Goal: Information Seeking & Learning: Stay updated

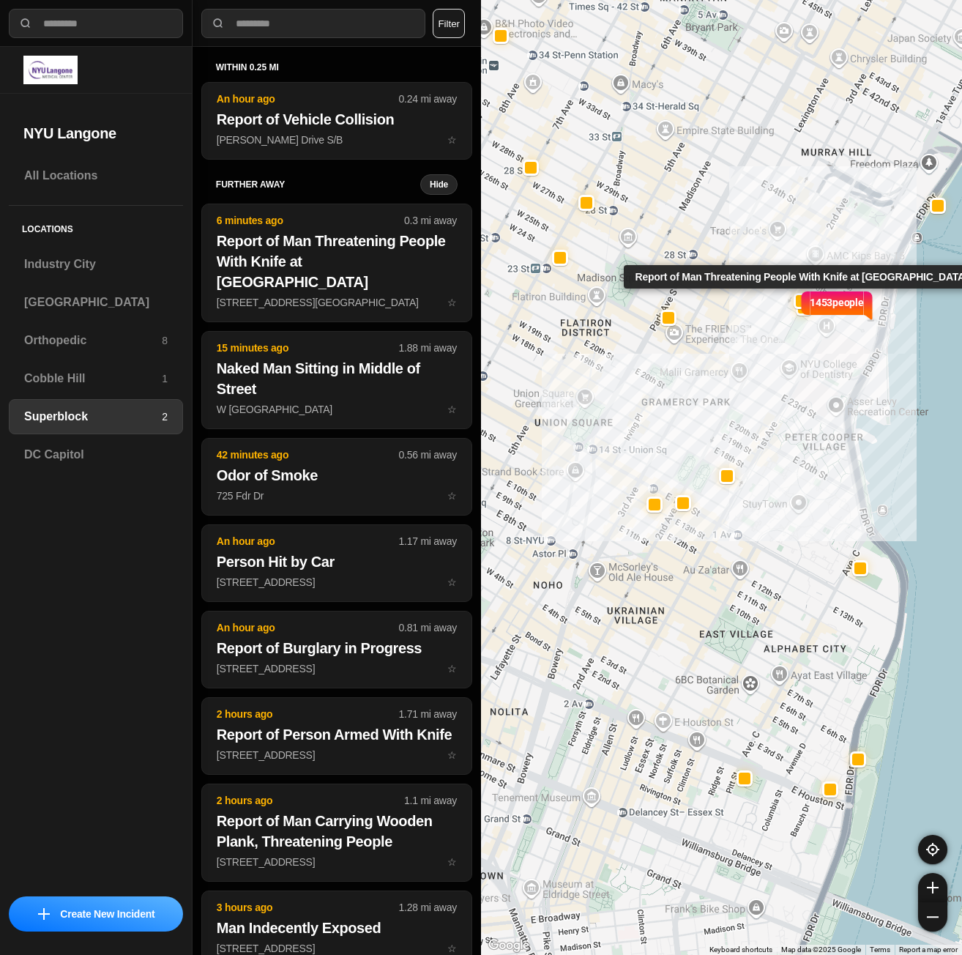
select select "*"
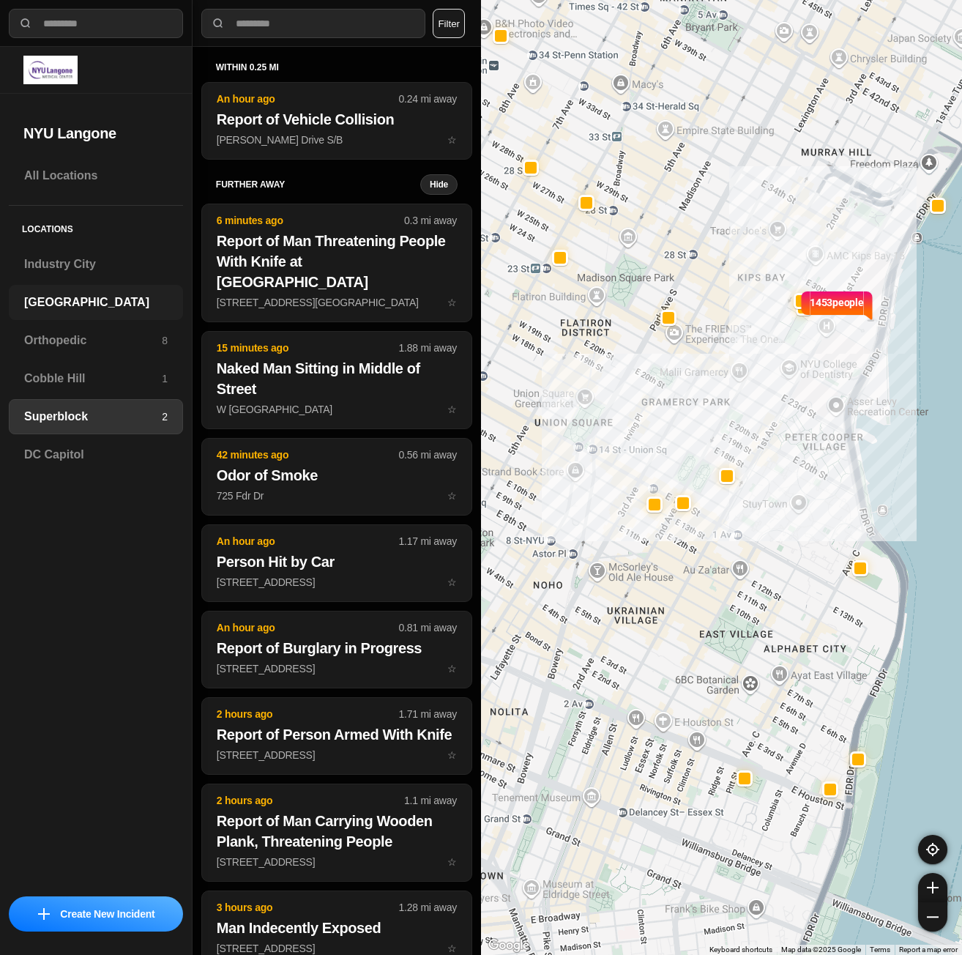
click at [122, 314] on div "[GEOGRAPHIC_DATA]" at bounding box center [96, 302] width 174 height 35
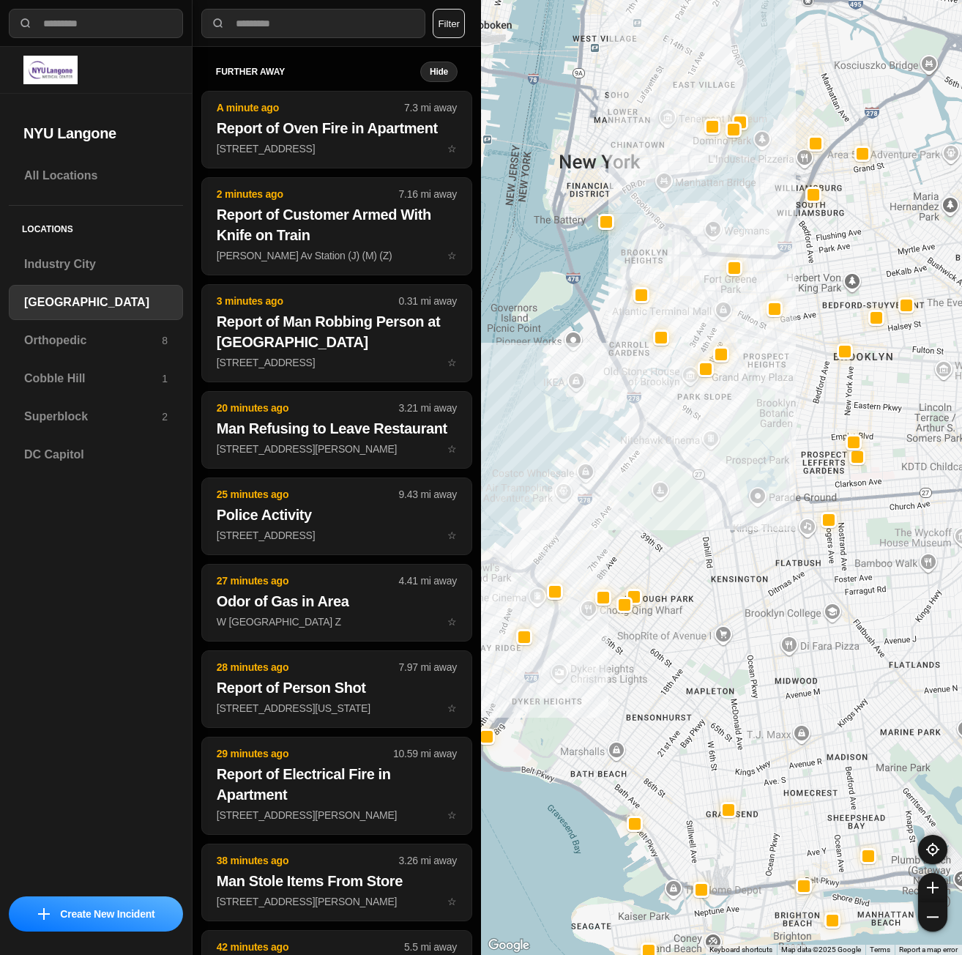
drag, startPoint x: 737, startPoint y: 346, endPoint x: 718, endPoint y: 440, distance: 96.4
click at [718, 440] on div at bounding box center [721, 477] width 481 height 955
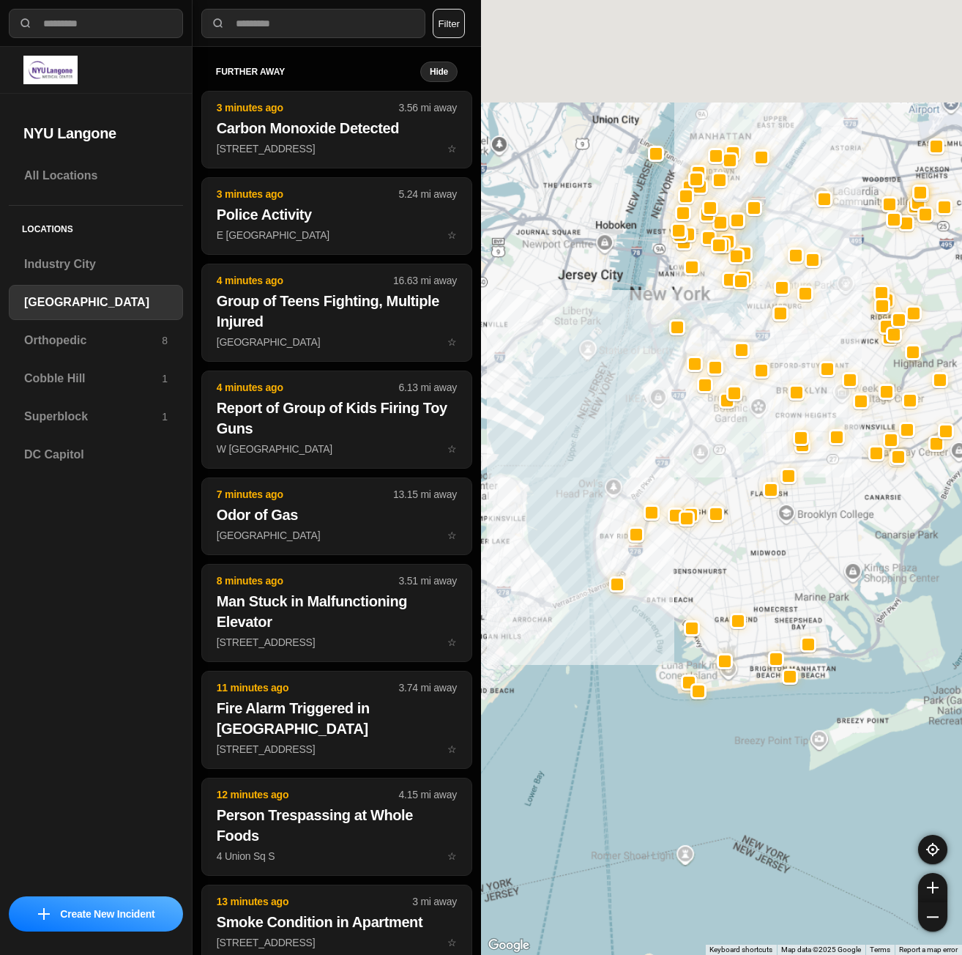
drag, startPoint x: 767, startPoint y: 209, endPoint x: 759, endPoint y: 327, distance: 117.5
click at [759, 327] on div at bounding box center [721, 477] width 481 height 955
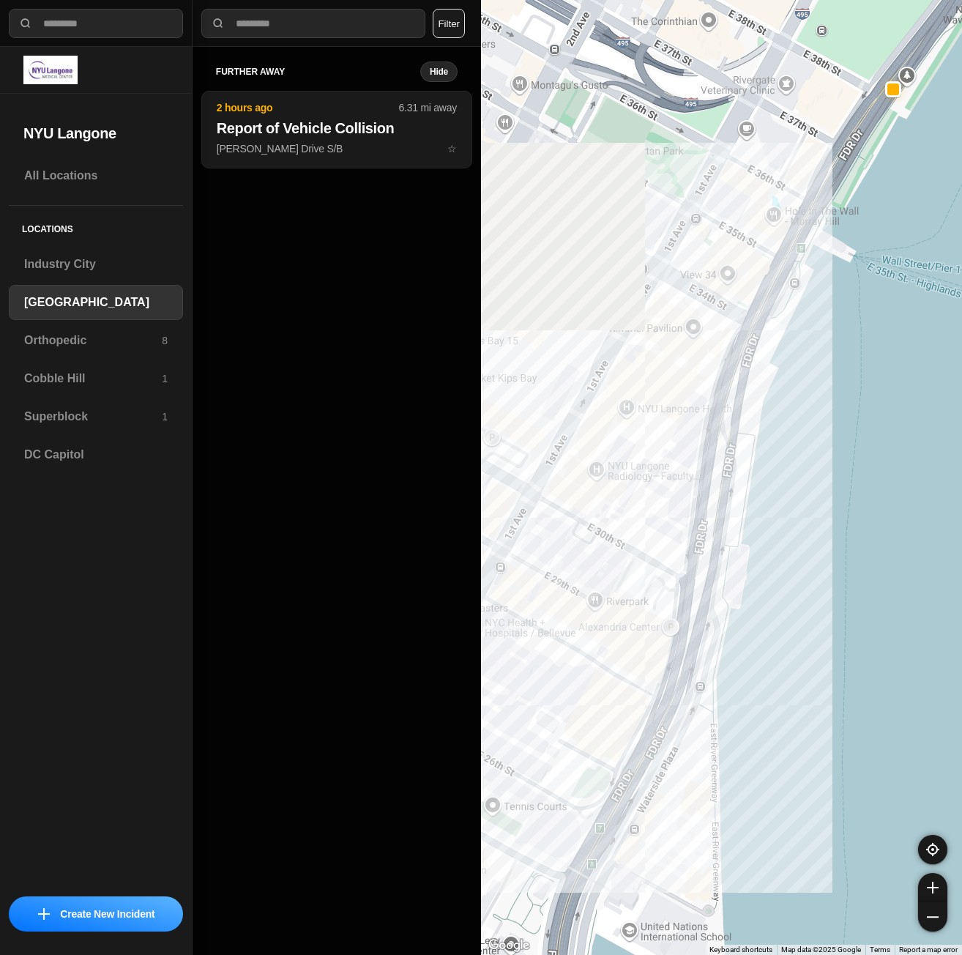
drag, startPoint x: 724, startPoint y: 442, endPoint x: 962, endPoint y: 360, distance: 251.5
click at [962, 360] on html "**********" at bounding box center [481, 477] width 962 height 955
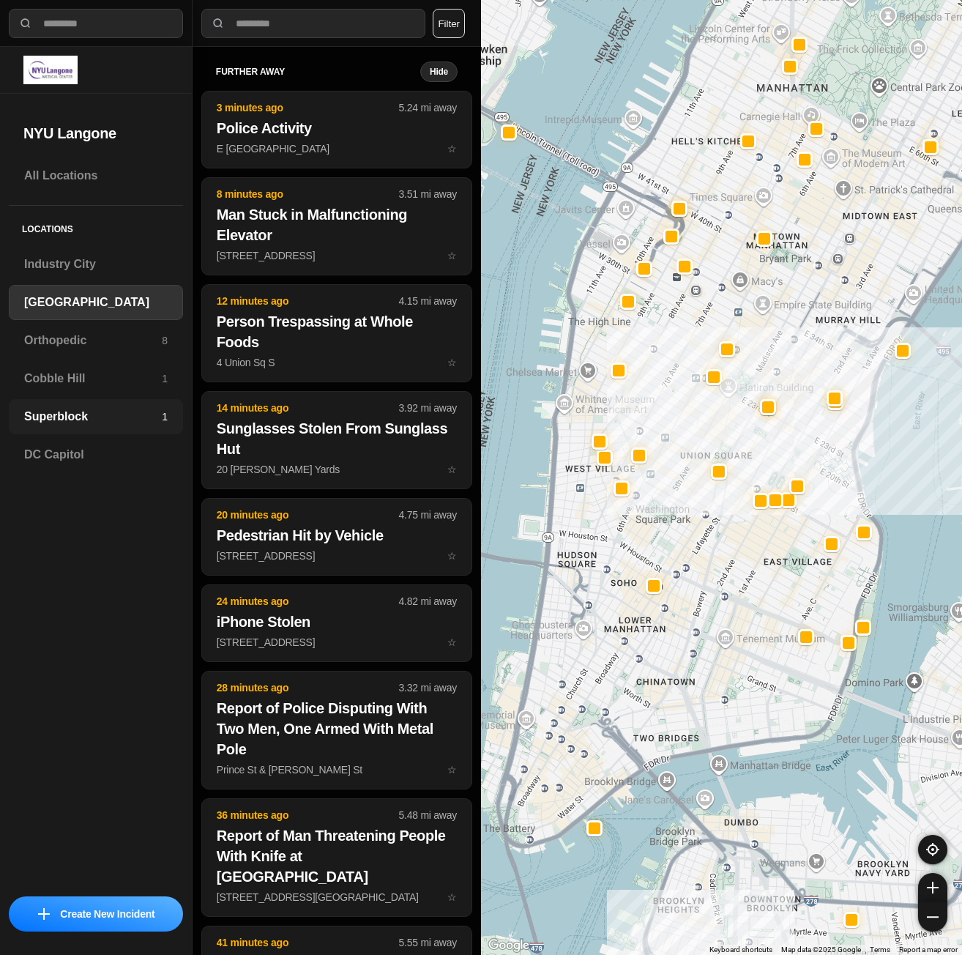
click at [37, 418] on h3 "Superblock" at bounding box center [93, 417] width 138 height 18
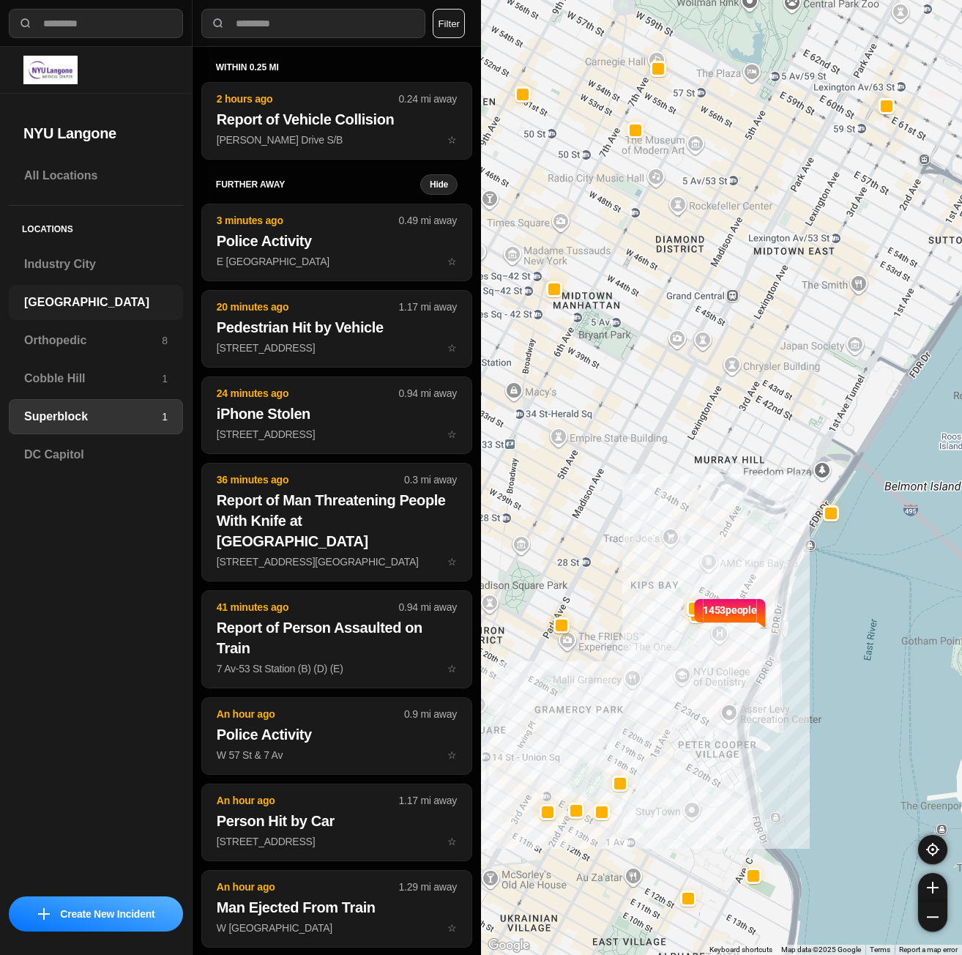
click at [41, 301] on h3 "[GEOGRAPHIC_DATA]" at bounding box center [96, 303] width 144 height 18
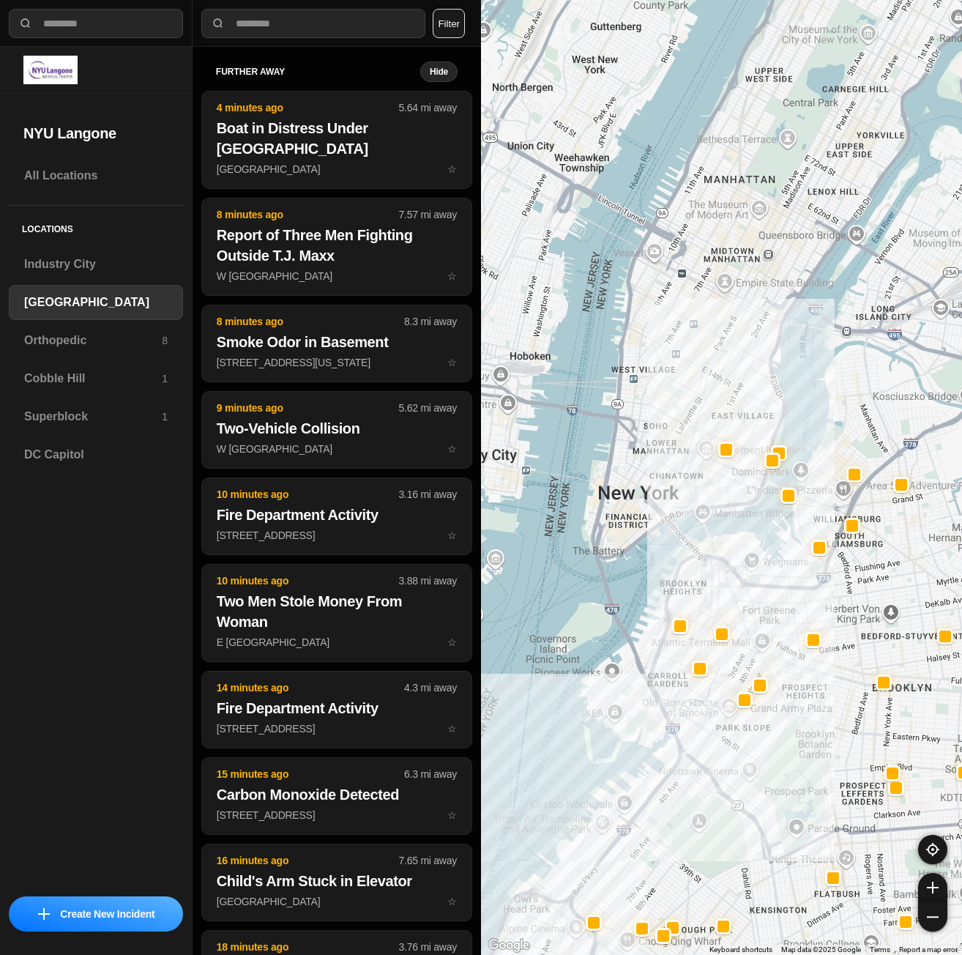
drag, startPoint x: 679, startPoint y: 196, endPoint x: 691, endPoint y: 570, distance: 374.4
click at [691, 570] on div at bounding box center [721, 477] width 481 height 955
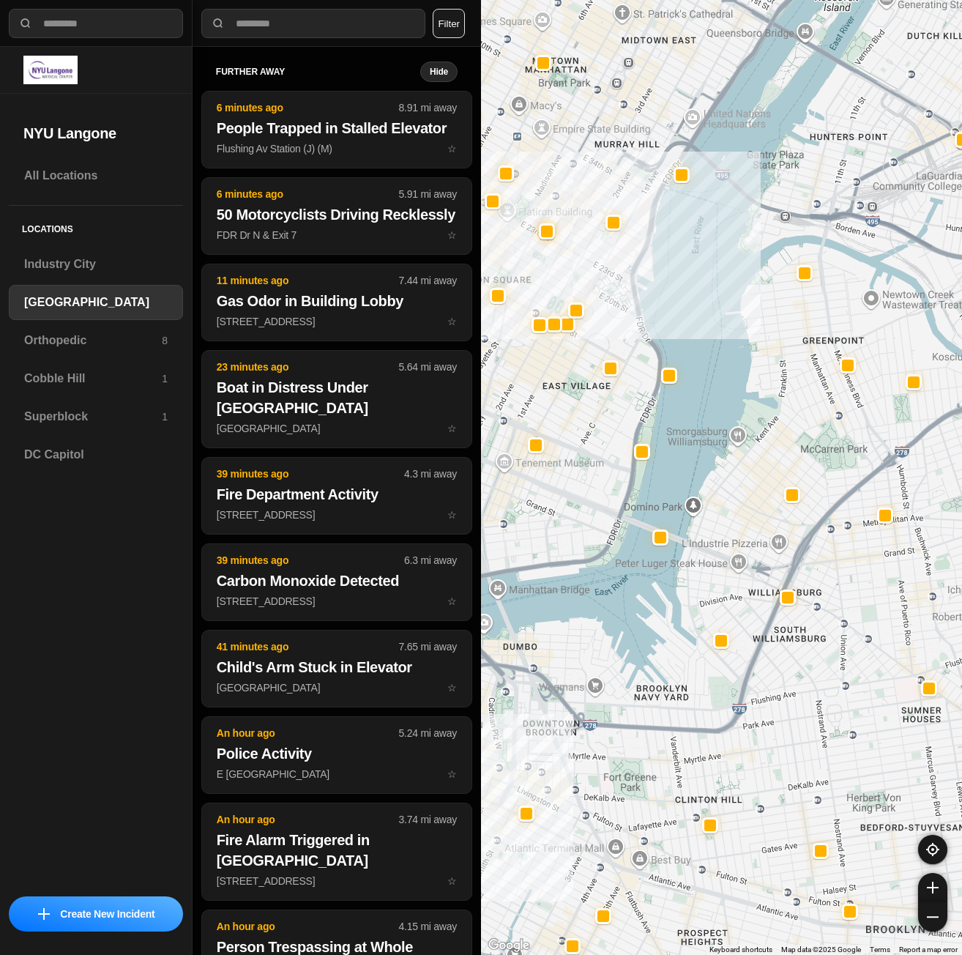
select select "*"
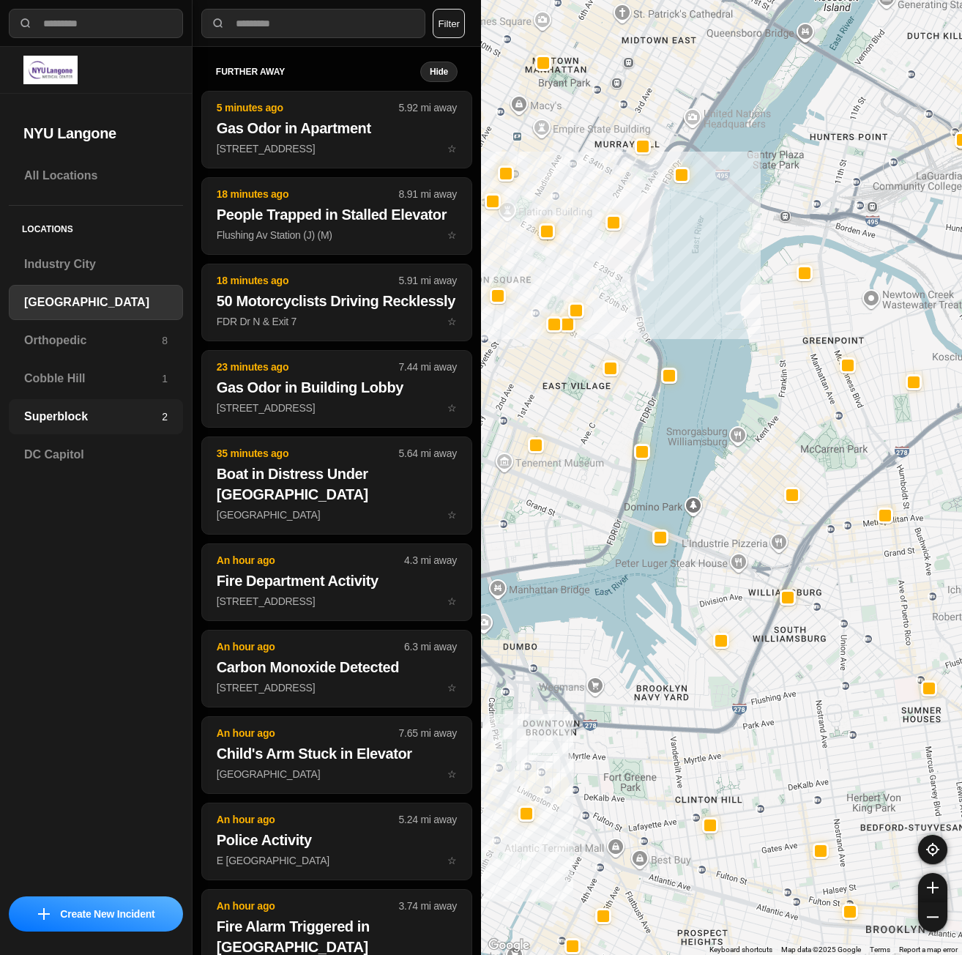
click at [50, 404] on div "Superblock 2" at bounding box center [96, 416] width 174 height 35
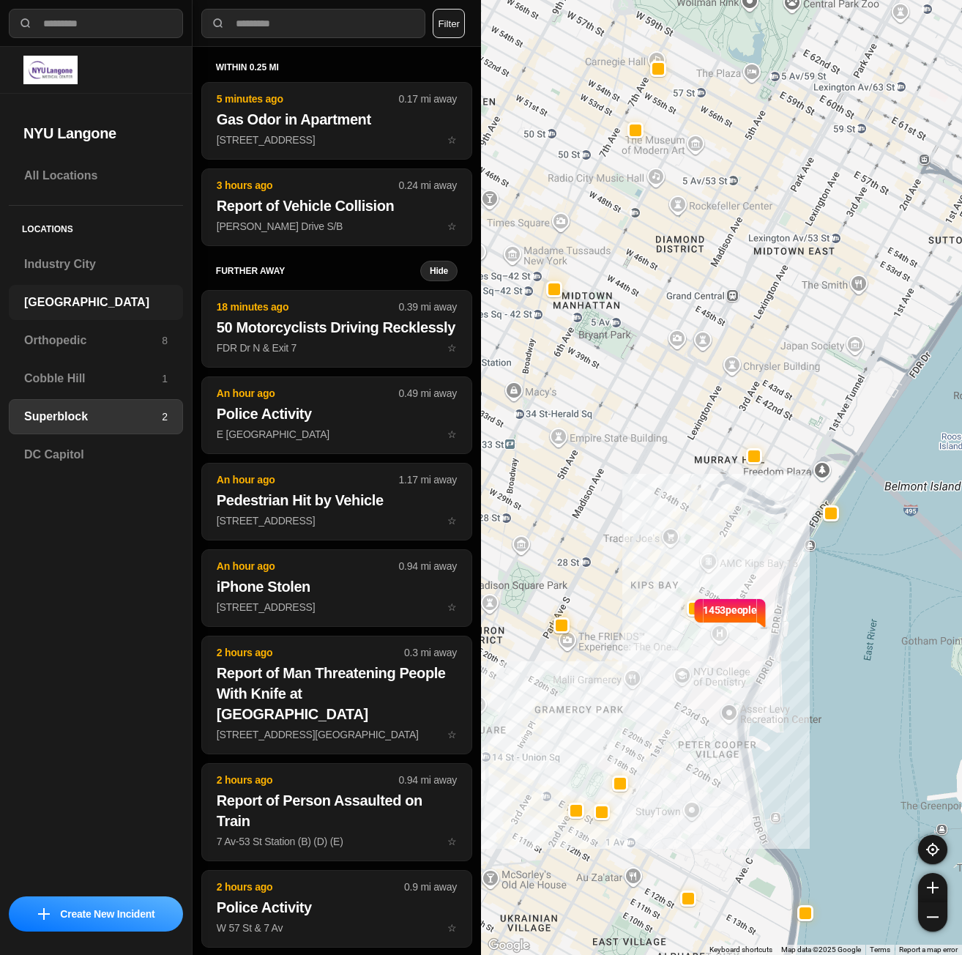
click at [83, 306] on h3 "[GEOGRAPHIC_DATA]" at bounding box center [96, 303] width 144 height 18
